Goal: Check status: Check status

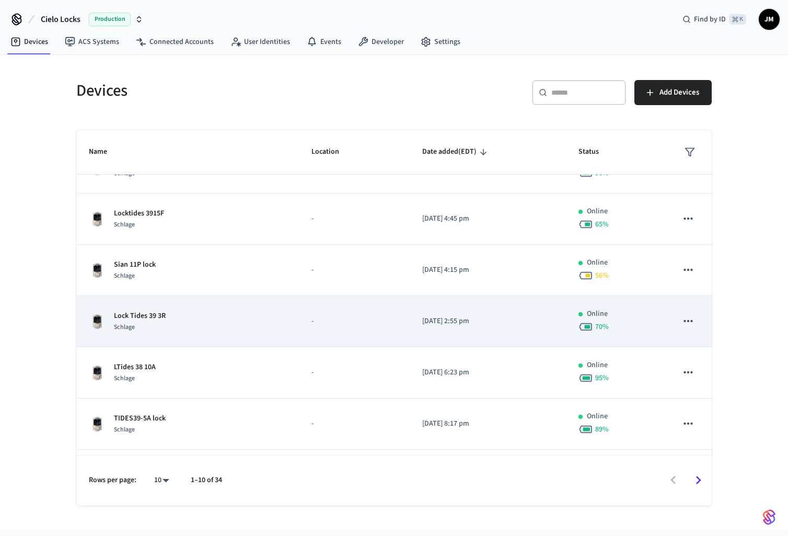
scroll to position [232, 0]
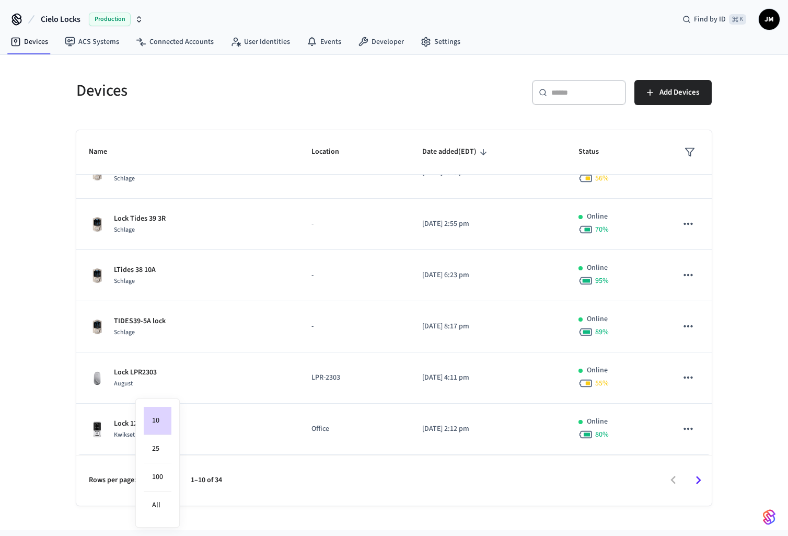
click at [165, 478] on body "Cielo Locks Production Find by ID ⌘ K JM Devices ACS Systems Connected Accounts…" at bounding box center [394, 265] width 788 height 530
click at [163, 457] on li "25" at bounding box center [158, 449] width 28 height 28
type input "**"
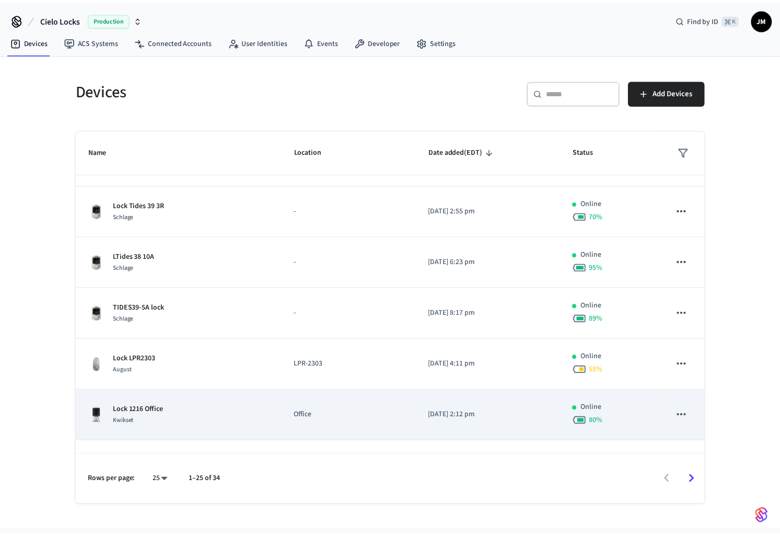
scroll to position [245, 0]
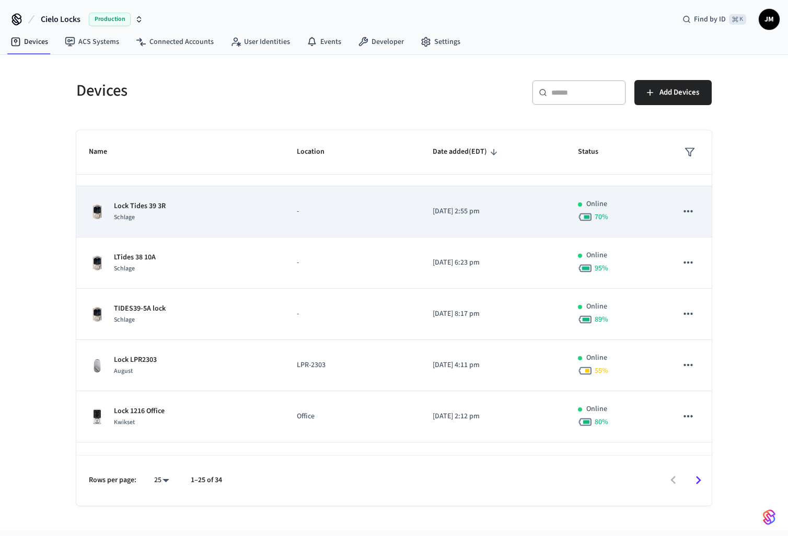
click at [166, 214] on div "Lock Tides 39 3R Schlage" at bounding box center [180, 212] width 183 height 22
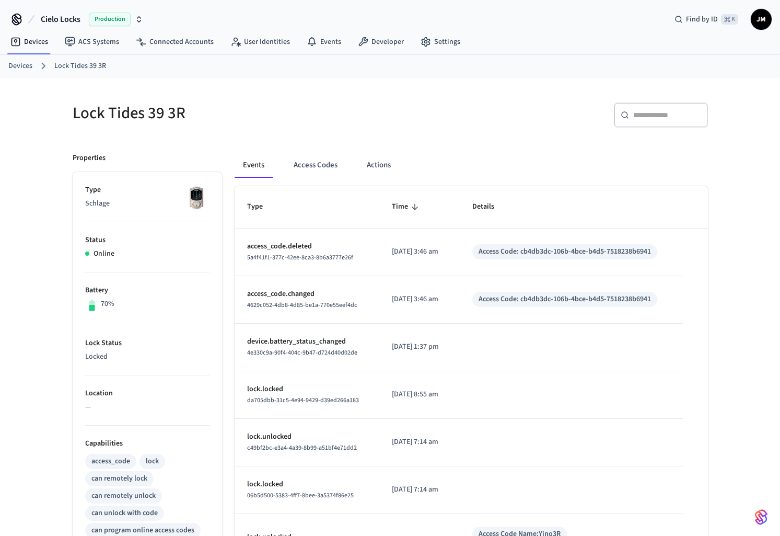
click at [20, 66] on link "Devices" at bounding box center [20, 66] width 24 height 11
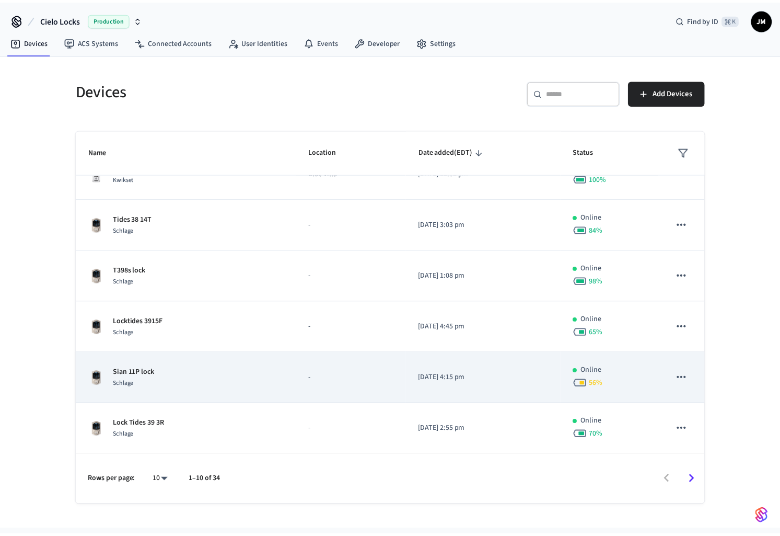
scroll to position [190, 0]
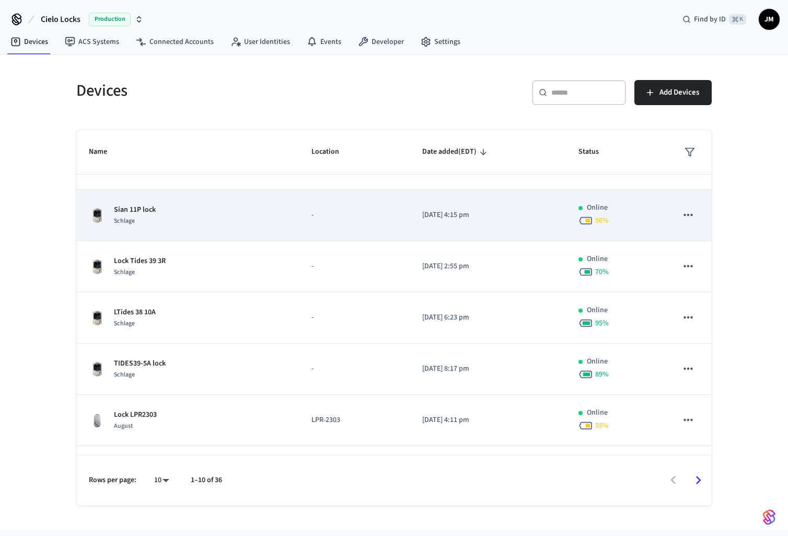
click at [149, 216] on div "Schlage" at bounding box center [135, 220] width 42 height 11
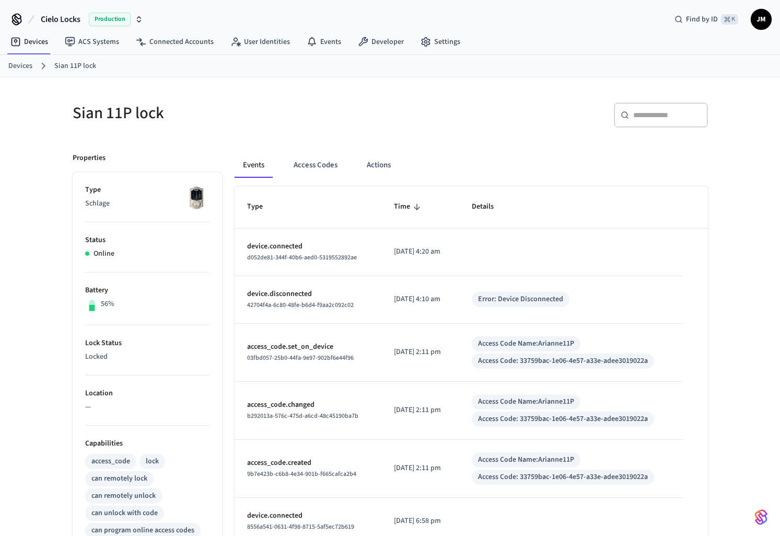
click at [27, 66] on link "Devices" at bounding box center [20, 66] width 24 height 11
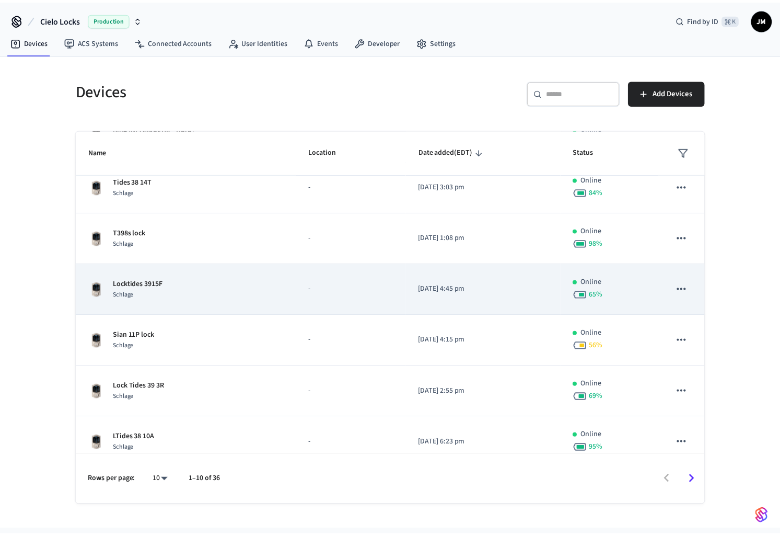
scroll to position [139, 0]
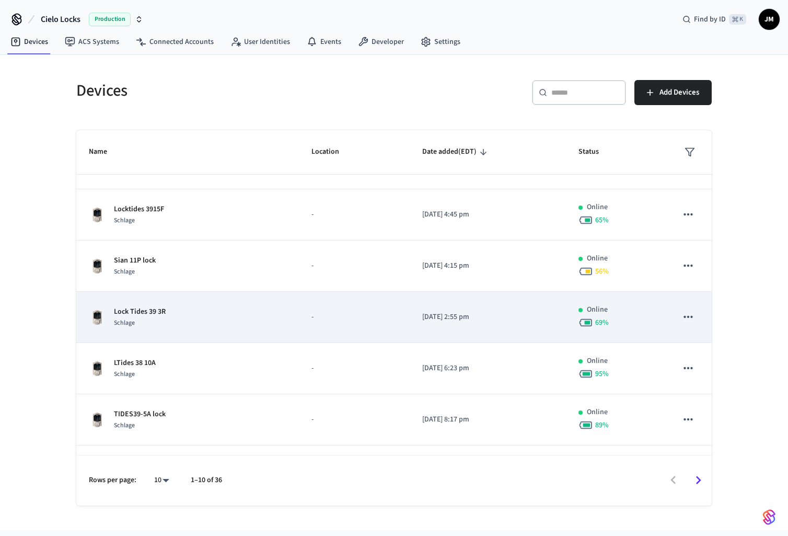
click at [147, 310] on p "Lock Tides 39 3R" at bounding box center [140, 311] width 52 height 11
